Goal: Information Seeking & Learning: Learn about a topic

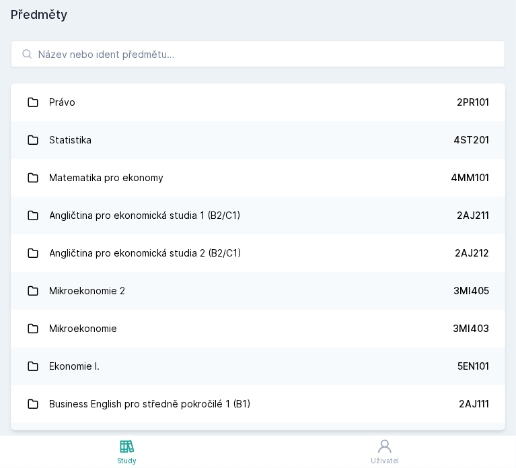
click at [15, 24] on div "Předměty Právo 2PR101 Statistika 4ST201 Matematika pro ekonomy 4MM101 Angličtin…" at bounding box center [258, 217] width 495 height 425
click at [388, 39] on div "Právo 2PR101 Statistika 4ST201 Matematika pro ekonomy 4MM101 Angličtina pro eko…" at bounding box center [258, 235] width 516 height 401
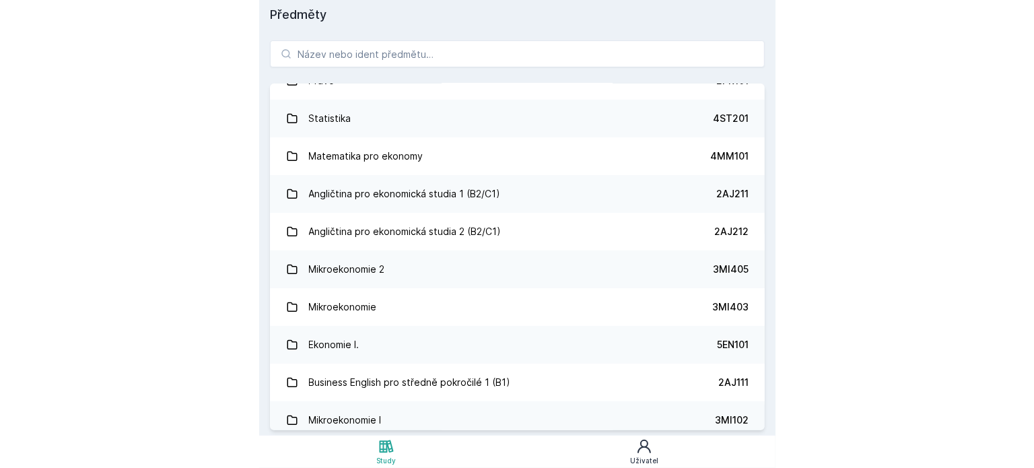
scroll to position [67, 0]
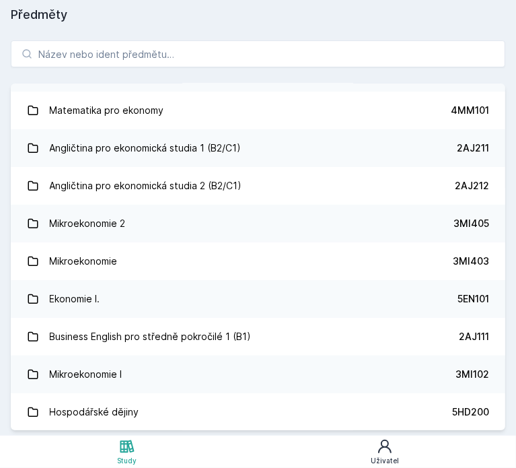
click at [402, 449] on link "Uživatel" at bounding box center [385, 452] width 263 height 32
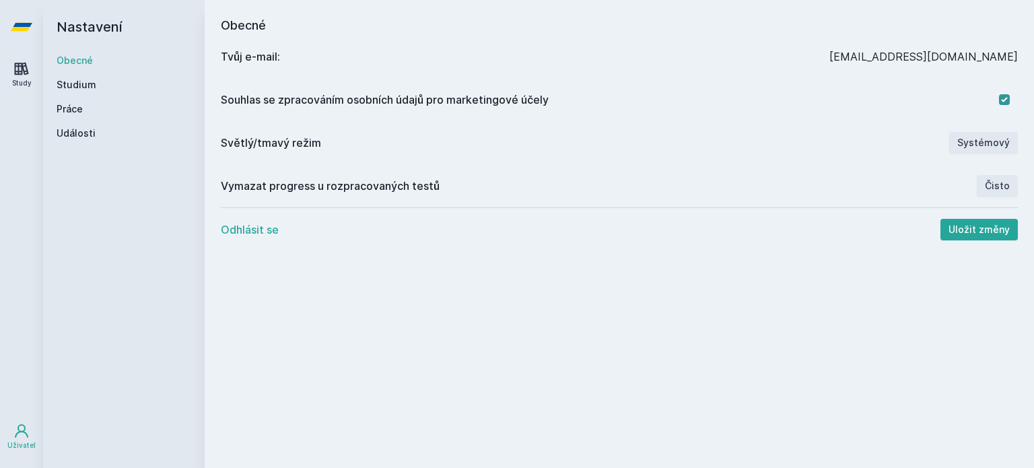
click at [22, 84] on div "Study" at bounding box center [22, 83] width 20 height 10
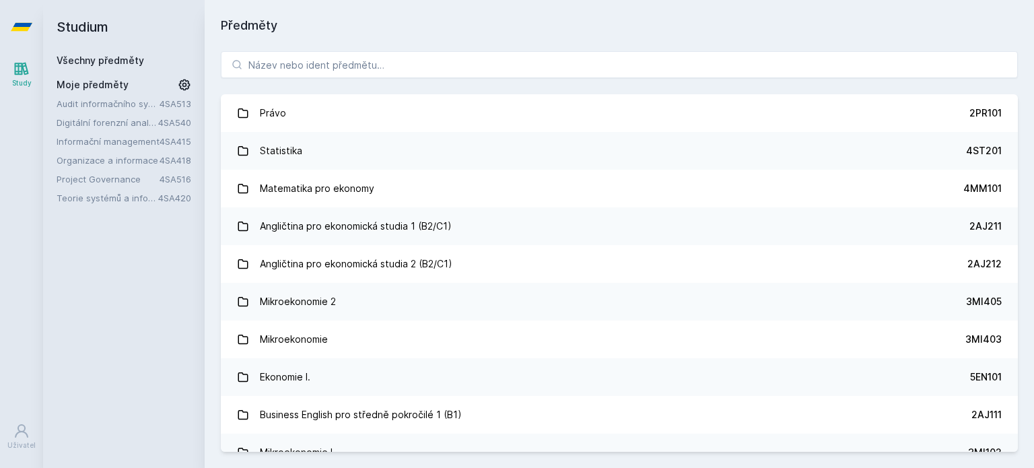
click at [73, 164] on link "Organizace a informace" at bounding box center [108, 160] width 103 height 13
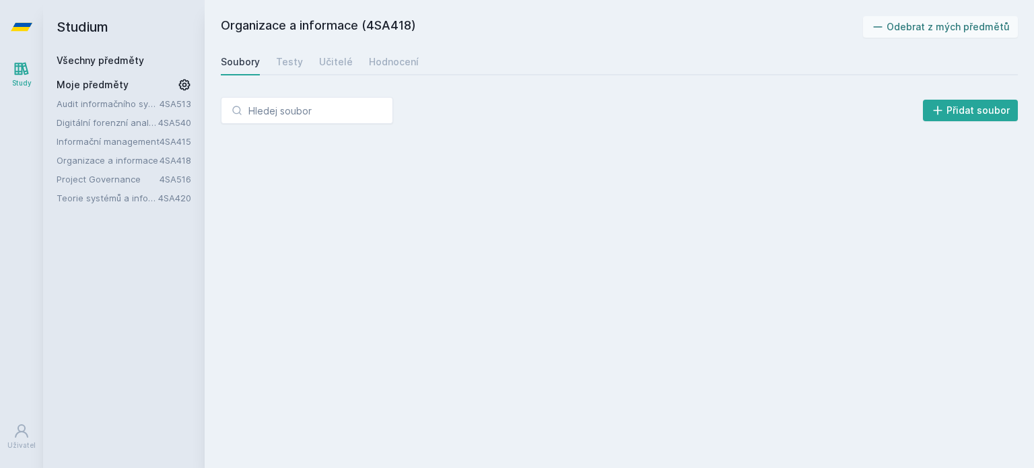
click at [75, 147] on link "Informační management" at bounding box center [108, 141] width 103 height 13
click at [82, 174] on link "Project Governance" at bounding box center [108, 178] width 103 height 13
drag, startPoint x: 86, startPoint y: 185, endPoint x: 86, endPoint y: 193, distance: 7.4
click at [86, 186] on div "Audit informačního systému 4SA513 Digitální forenzní analýza 4SA540 Informační …" at bounding box center [124, 151] width 135 height 108
click at [86, 195] on link "Teorie systémů a informační etika" at bounding box center [108, 197] width 102 height 13
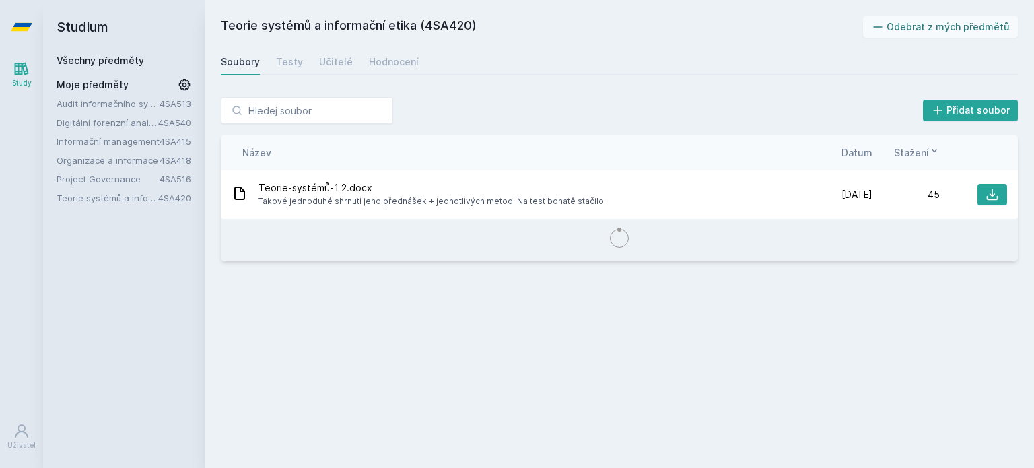
click at [83, 183] on link "Project Governance" at bounding box center [108, 178] width 103 height 13
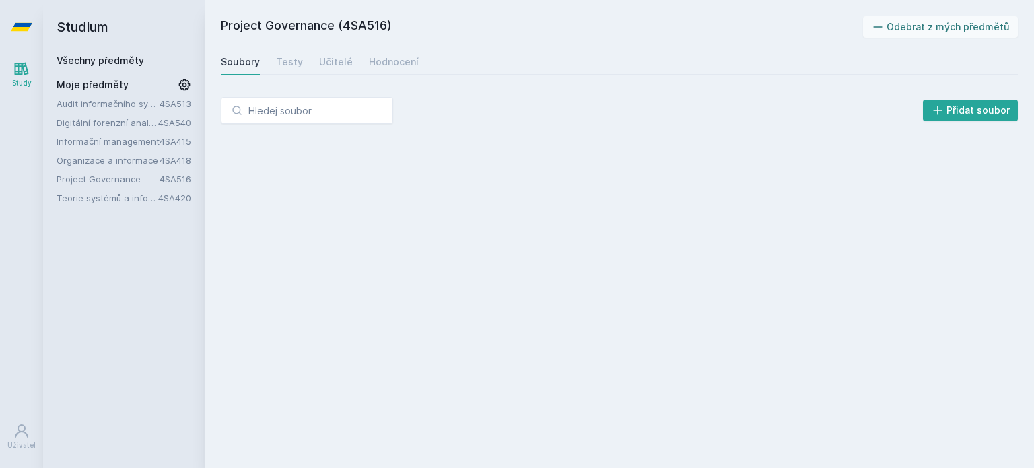
click at [74, 145] on link "Informační management" at bounding box center [108, 141] width 103 height 13
click at [77, 129] on div "Audit informačního systému 4SA513 Digitální forenzní analýza 4SA540 Informační …" at bounding box center [124, 151] width 135 height 108
click at [81, 114] on div "Audit informačního systému 4SA513 Digitální forenzní analýza 4SA540 Informační …" at bounding box center [124, 151] width 135 height 108
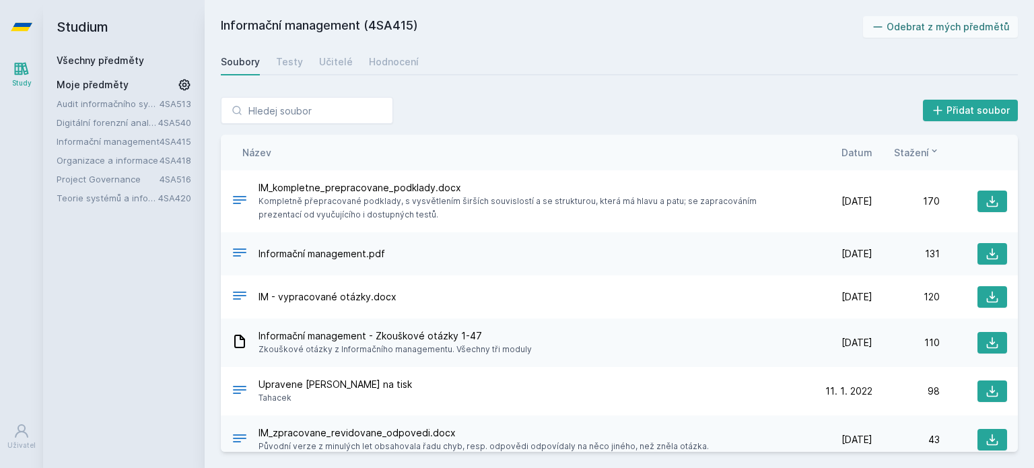
click at [83, 100] on link "Audit informačního systému" at bounding box center [108, 103] width 103 height 13
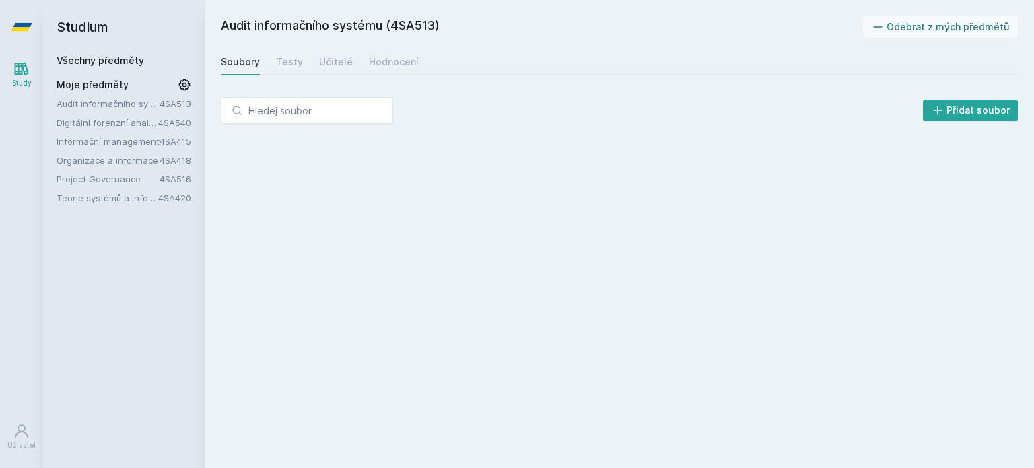
click at [87, 61] on link "Všechny předměty" at bounding box center [101, 60] width 88 height 11
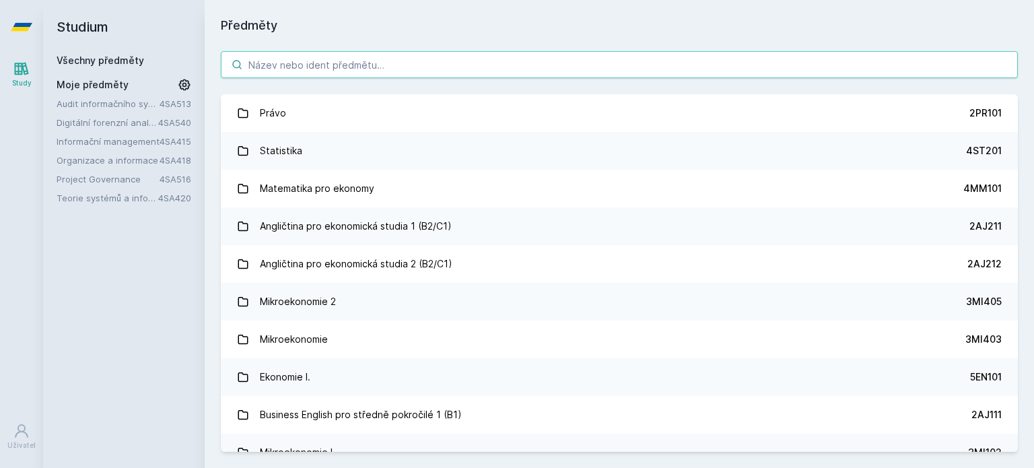
click at [270, 70] on input "search" at bounding box center [619, 64] width 797 height 27
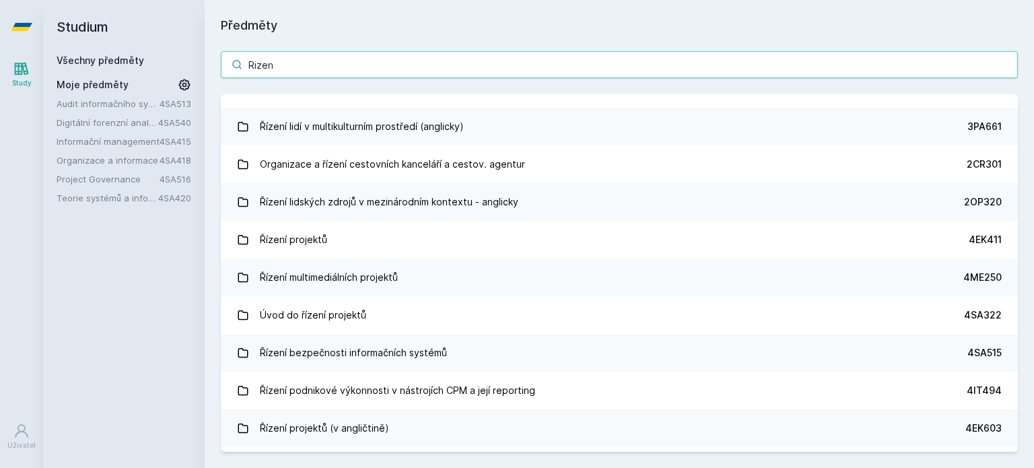
scroll to position [875, 0]
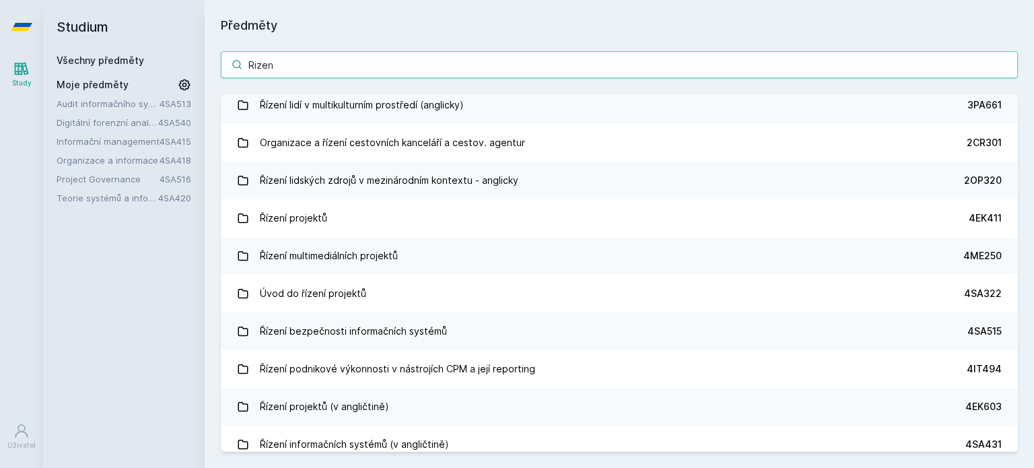
type input "Rizen"
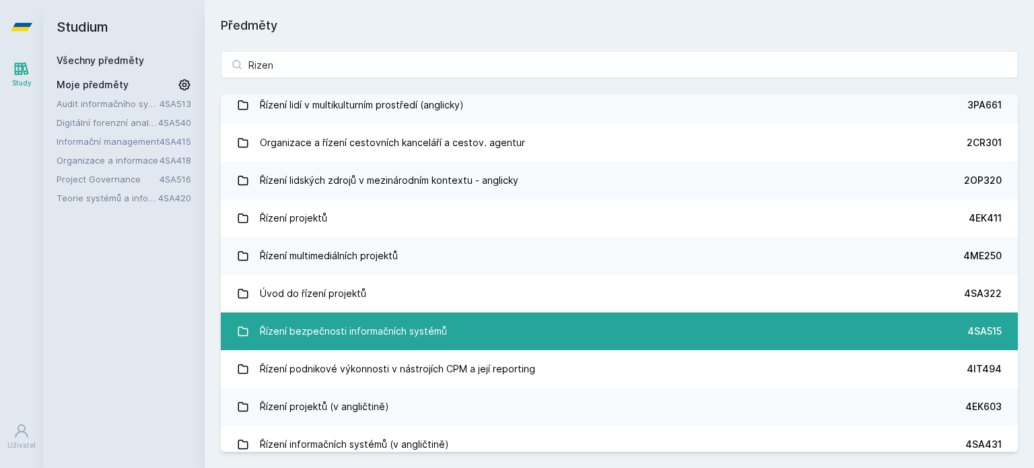
click at [353, 336] on div "Řízení bezpečnosti informačních systémů" at bounding box center [353, 331] width 187 height 27
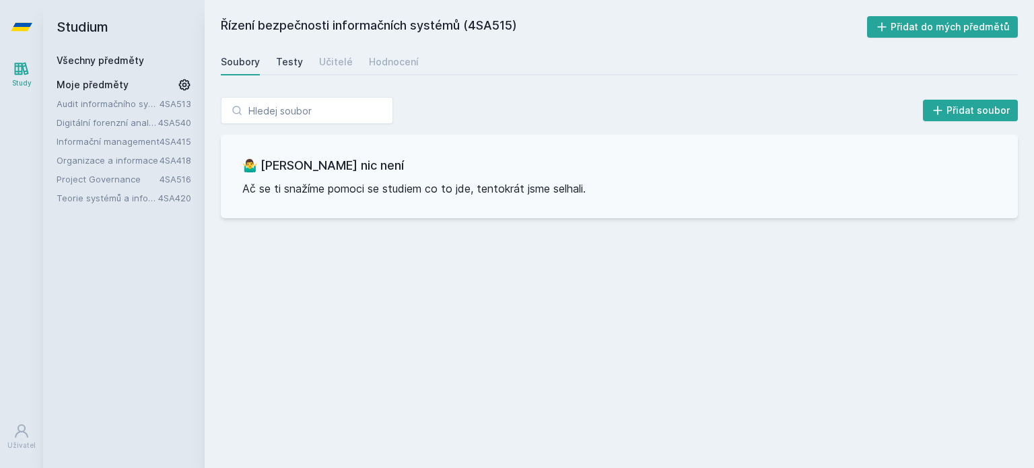
click at [299, 73] on link "Testy" at bounding box center [289, 61] width 27 height 27
click at [325, 63] on div "Učitelé" at bounding box center [336, 61] width 34 height 13
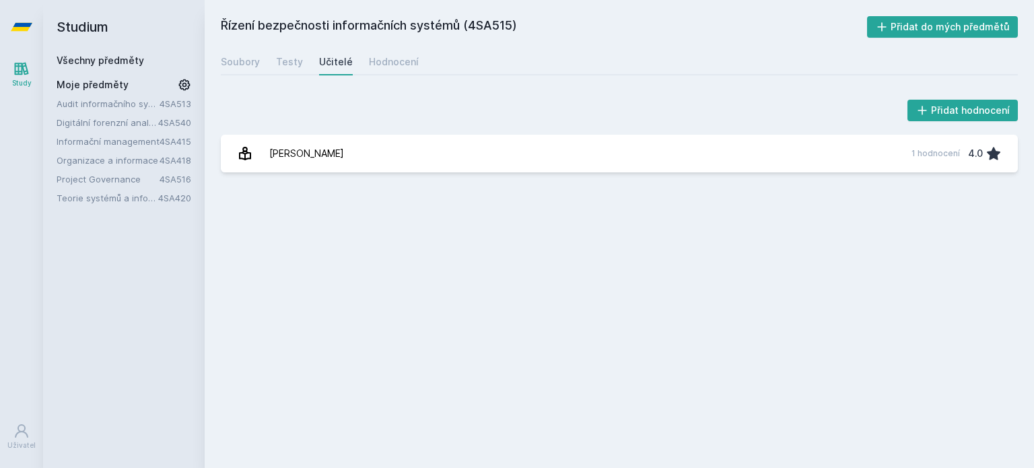
click at [353, 67] on div "Soubory Testy Učitelé Hodnocení" at bounding box center [619, 61] width 797 height 27
click at [378, 68] on div "Hodnocení" at bounding box center [394, 61] width 50 height 13
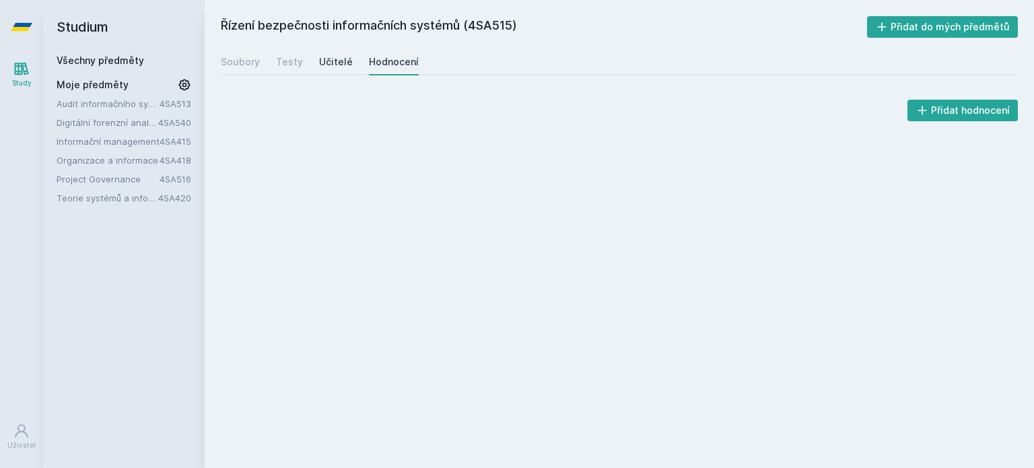
click at [341, 69] on link "Učitelé" at bounding box center [336, 61] width 34 height 27
